Goal: Transaction & Acquisition: Purchase product/service

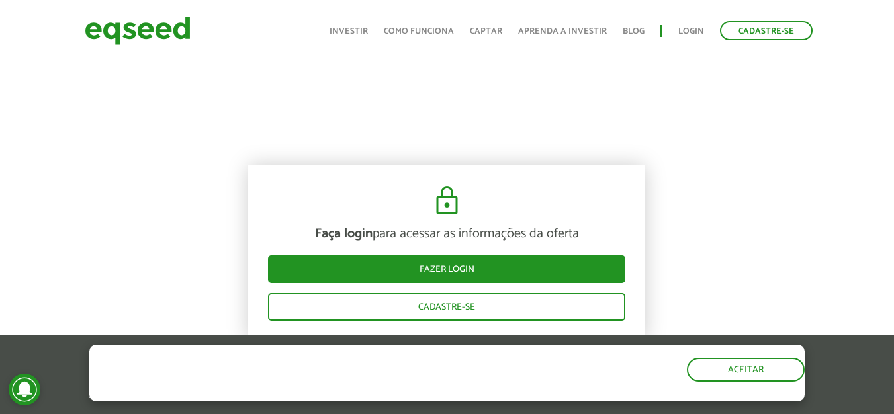
scroll to position [926, 0]
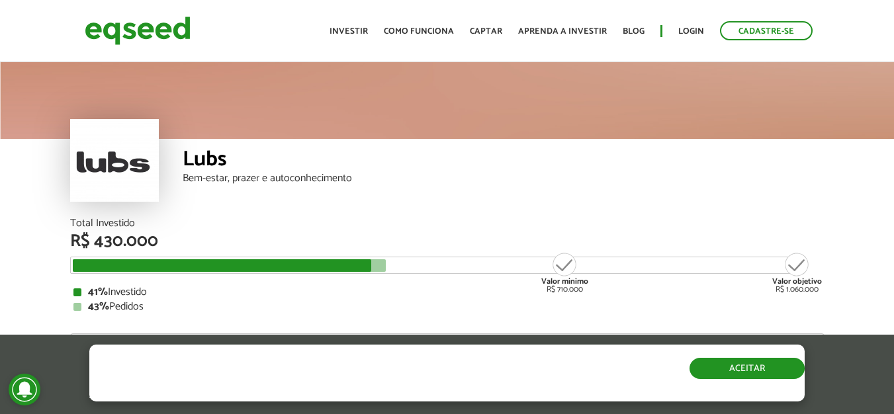
click at [734, 375] on button "Aceitar" at bounding box center [747, 368] width 115 height 21
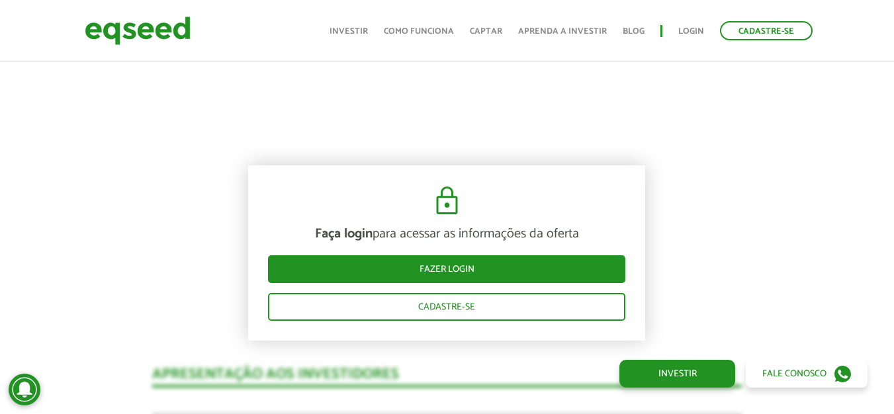
scroll to position [794, 0]
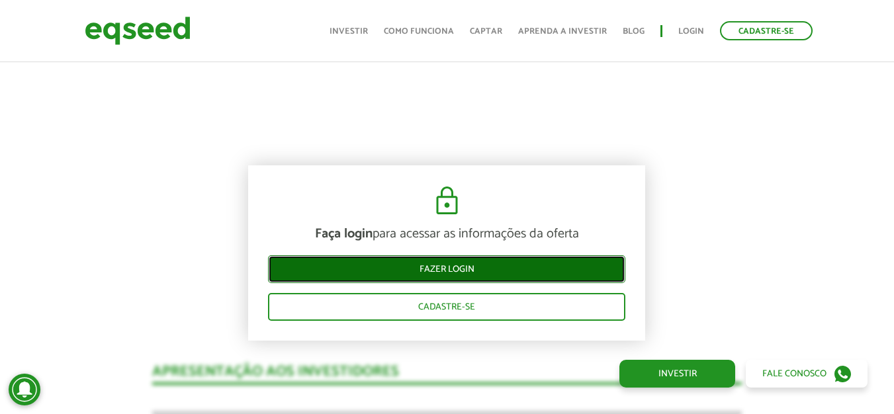
click at [416, 271] on link "Fazer login" at bounding box center [446, 269] width 357 height 28
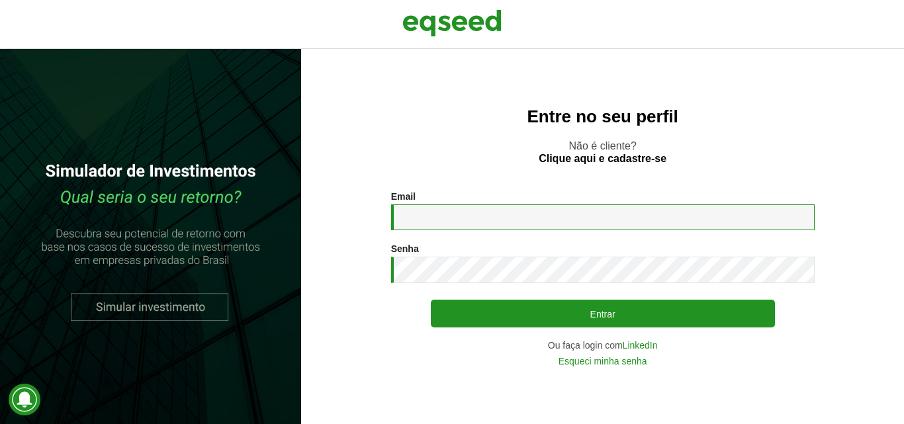
click at [477, 216] on input "Email *" at bounding box center [603, 217] width 424 height 26
type input "**********"
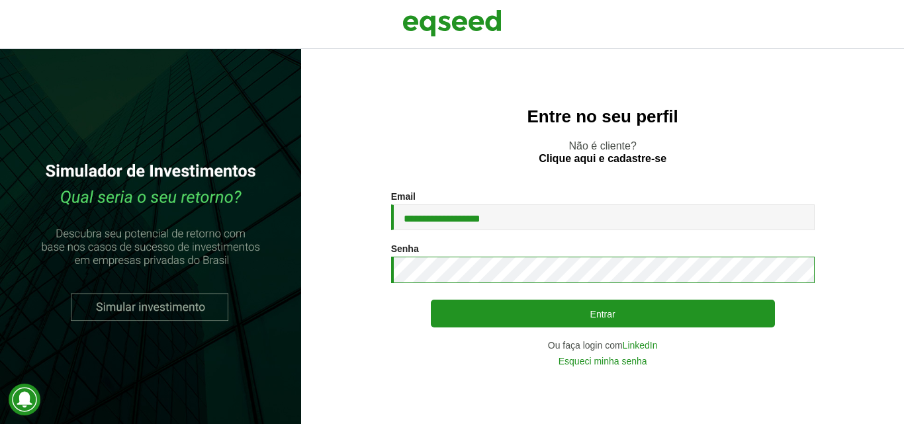
click at [431, 300] on button "Entrar" at bounding box center [603, 314] width 344 height 28
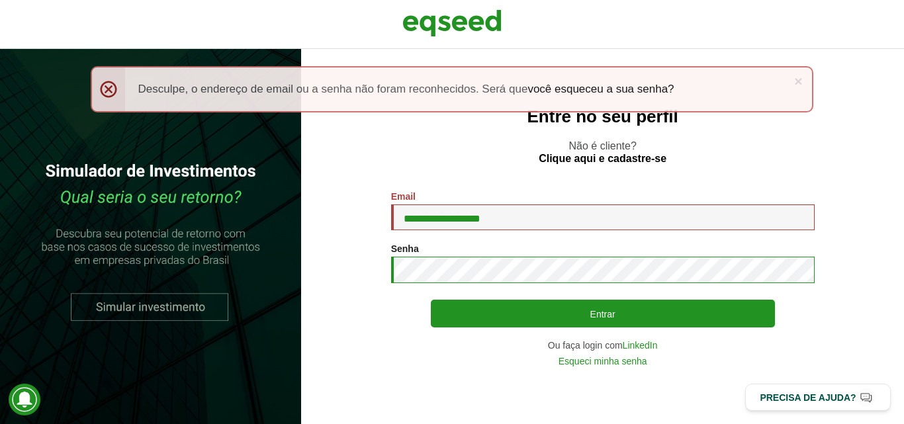
click at [431, 300] on button "Entrar" at bounding box center [603, 314] width 344 height 28
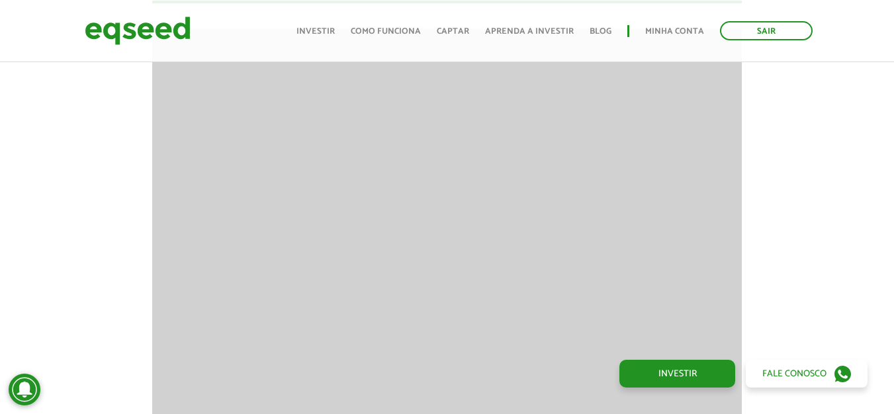
scroll to position [993, 0]
click at [163, 25] on img at bounding box center [138, 30] width 106 height 35
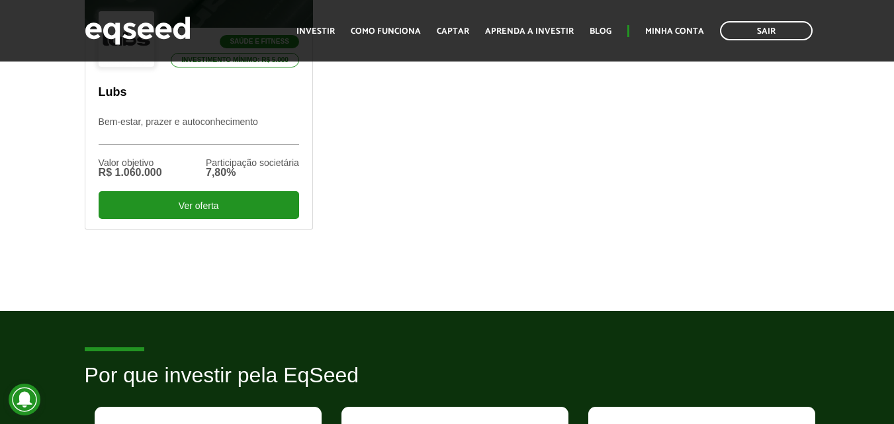
scroll to position [596, 0]
